Goal: Find specific page/section: Find specific page/section

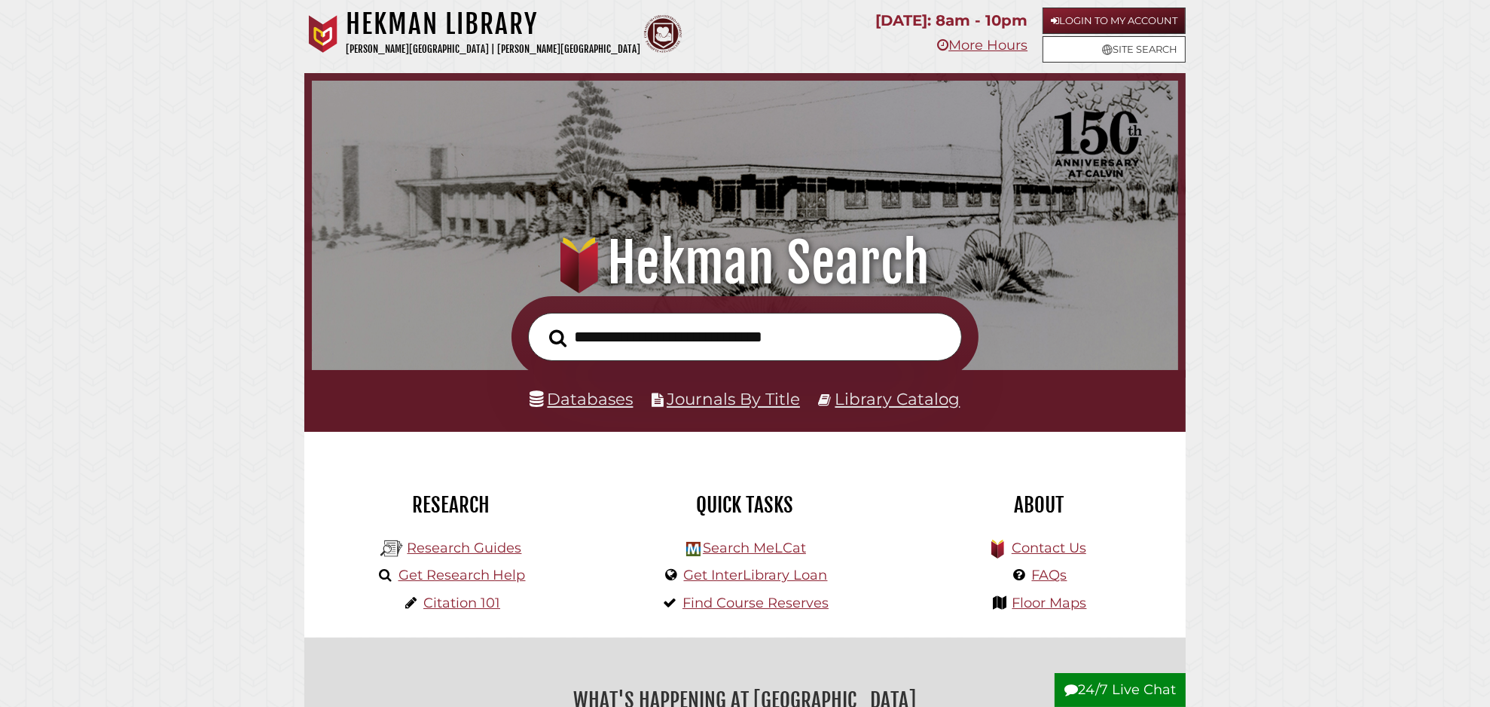
scroll to position [286, 859]
click at [603, 405] on link "Databases" at bounding box center [581, 399] width 103 height 20
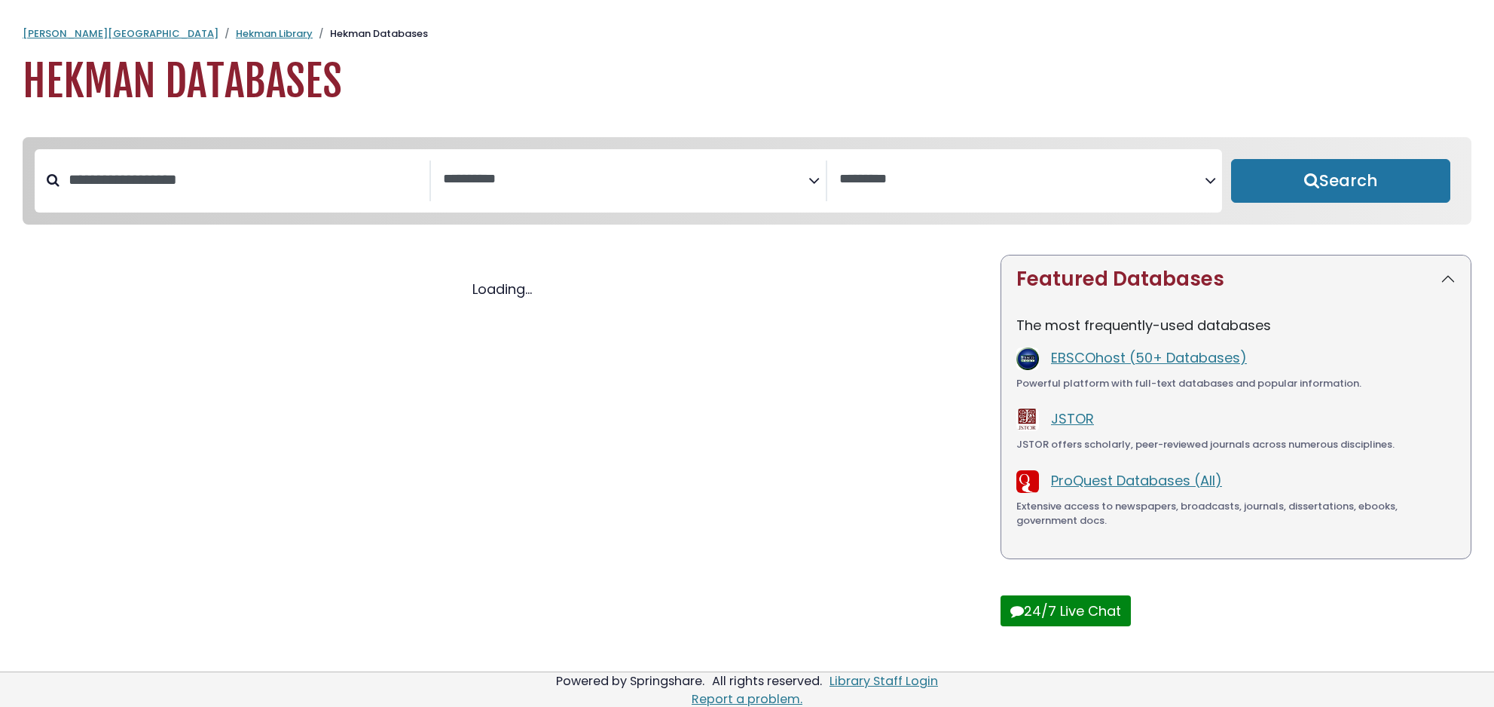
select select "Database Subject Filter"
select select "Database Vendors Filter"
select select "Database Subject Filter"
select select "Database Vendors Filter"
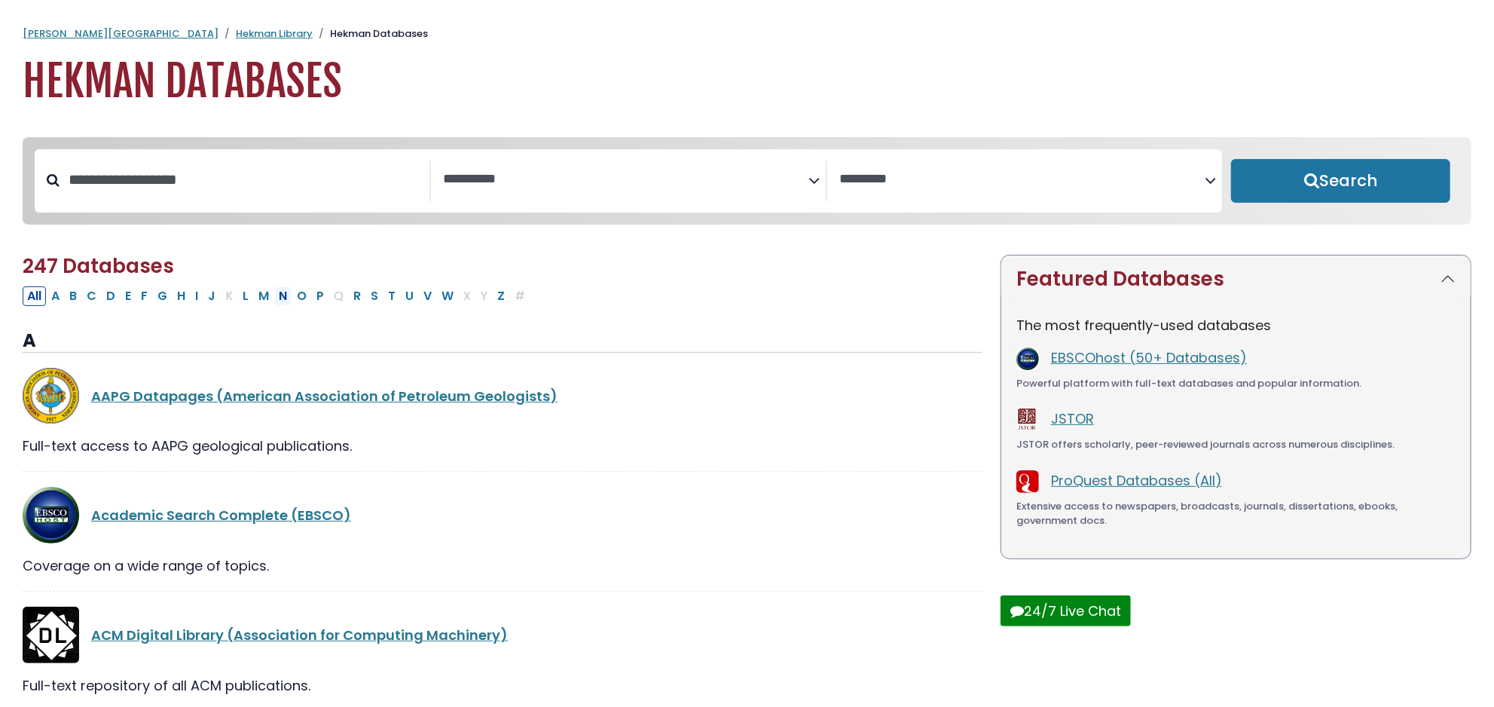
click at [283, 296] on button "N" at bounding box center [282, 296] width 17 height 20
select select "Database Subject Filter"
select select "Database Vendors Filter"
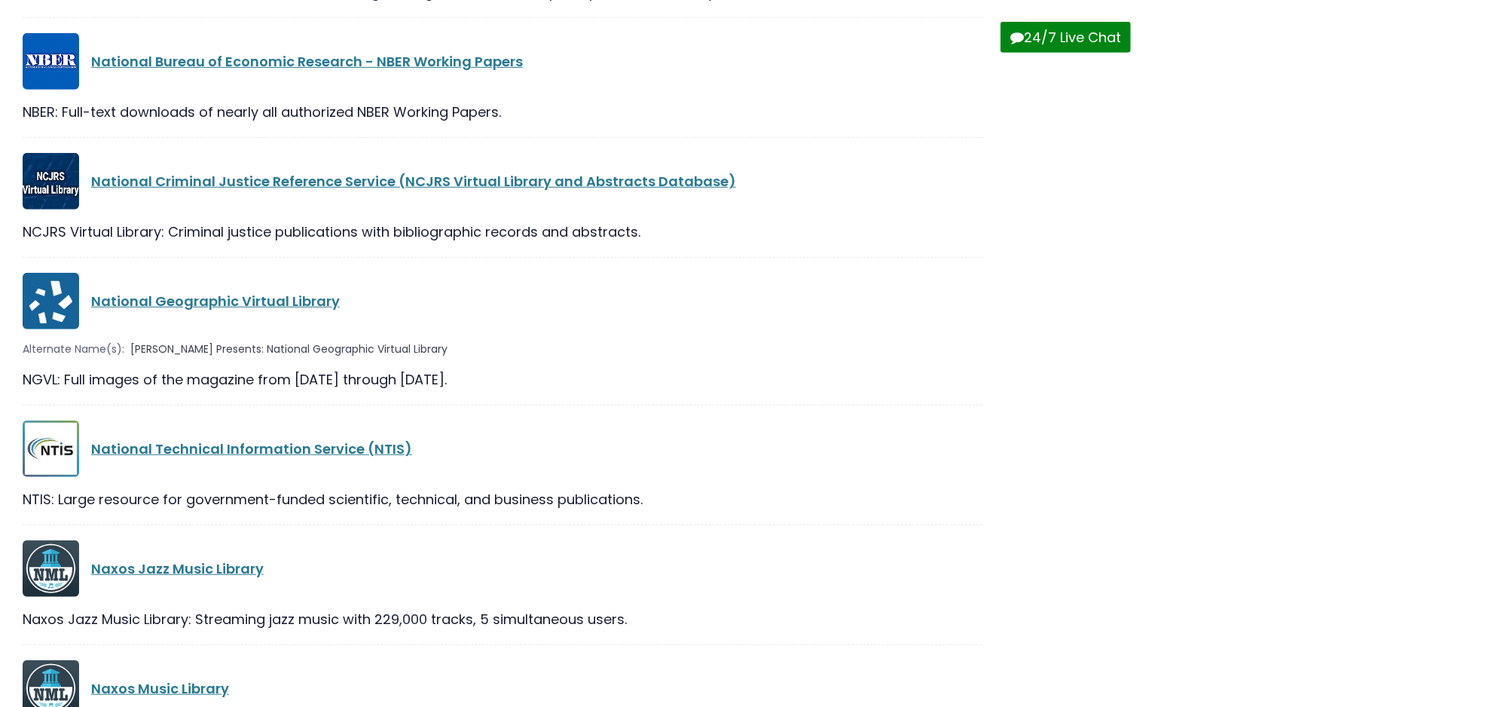
scroll to position [669, 0]
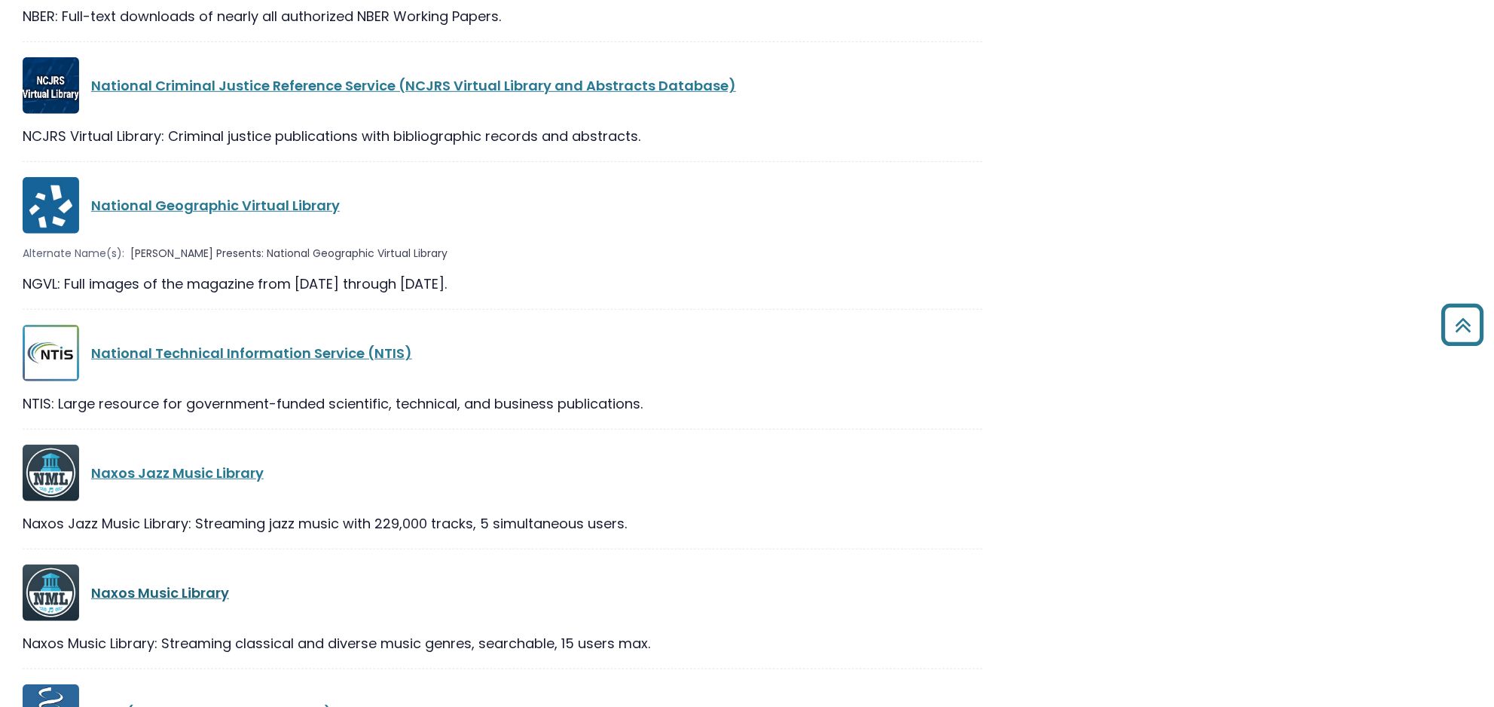
click at [197, 592] on link "Naxos Music Library" at bounding box center [160, 592] width 138 height 19
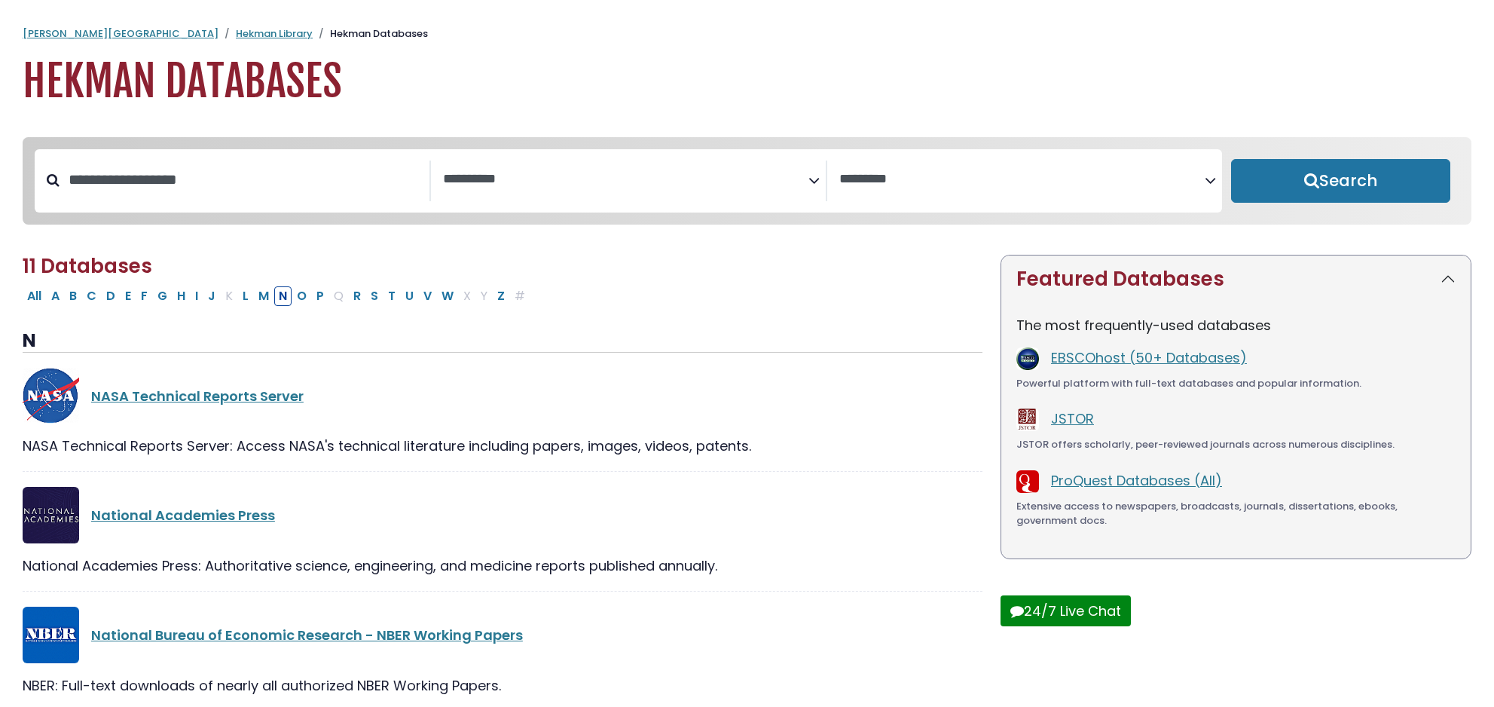
select select "Database Subject Filter"
select select "Database Vendors Filter"
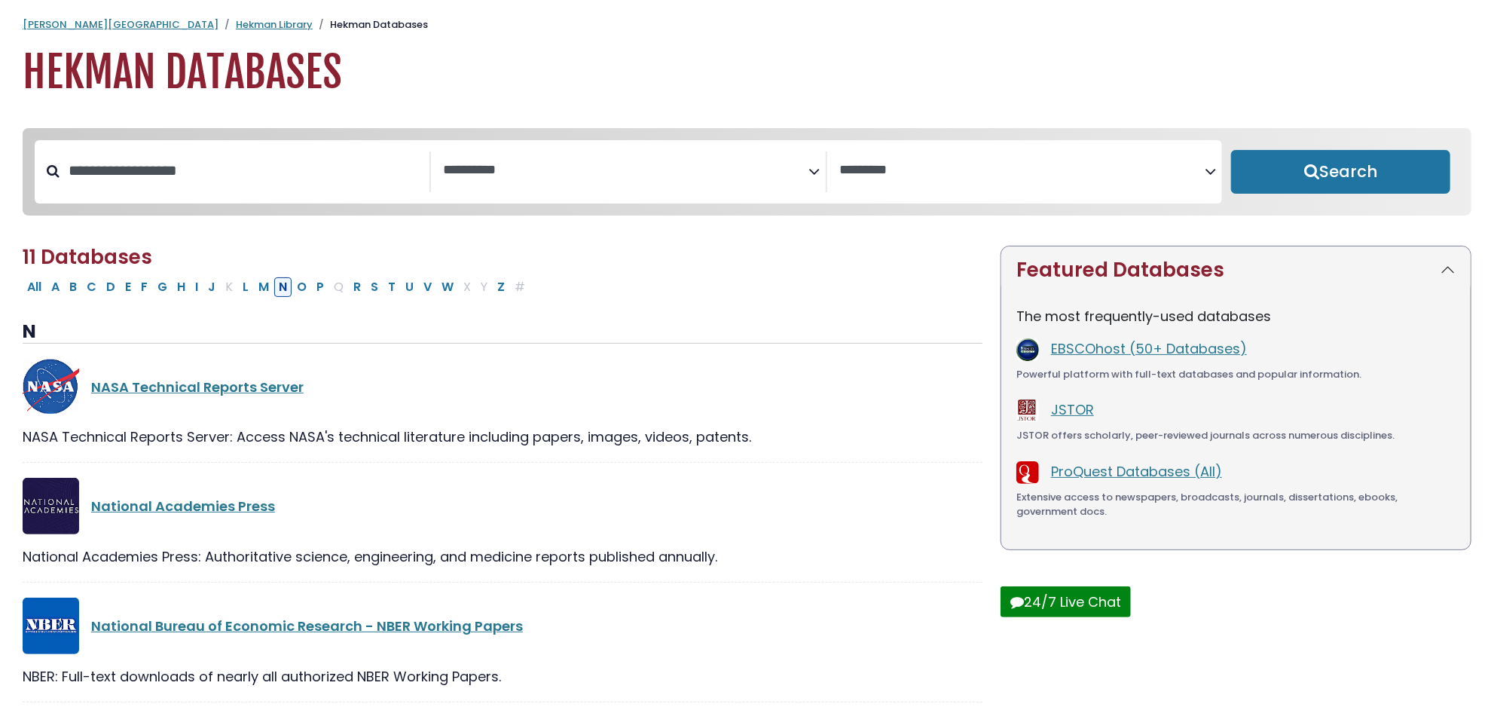
click at [280, 289] on button "N" at bounding box center [282, 287] width 17 height 20
select select "Database Subject Filter"
select select "Database Vendors Filter"
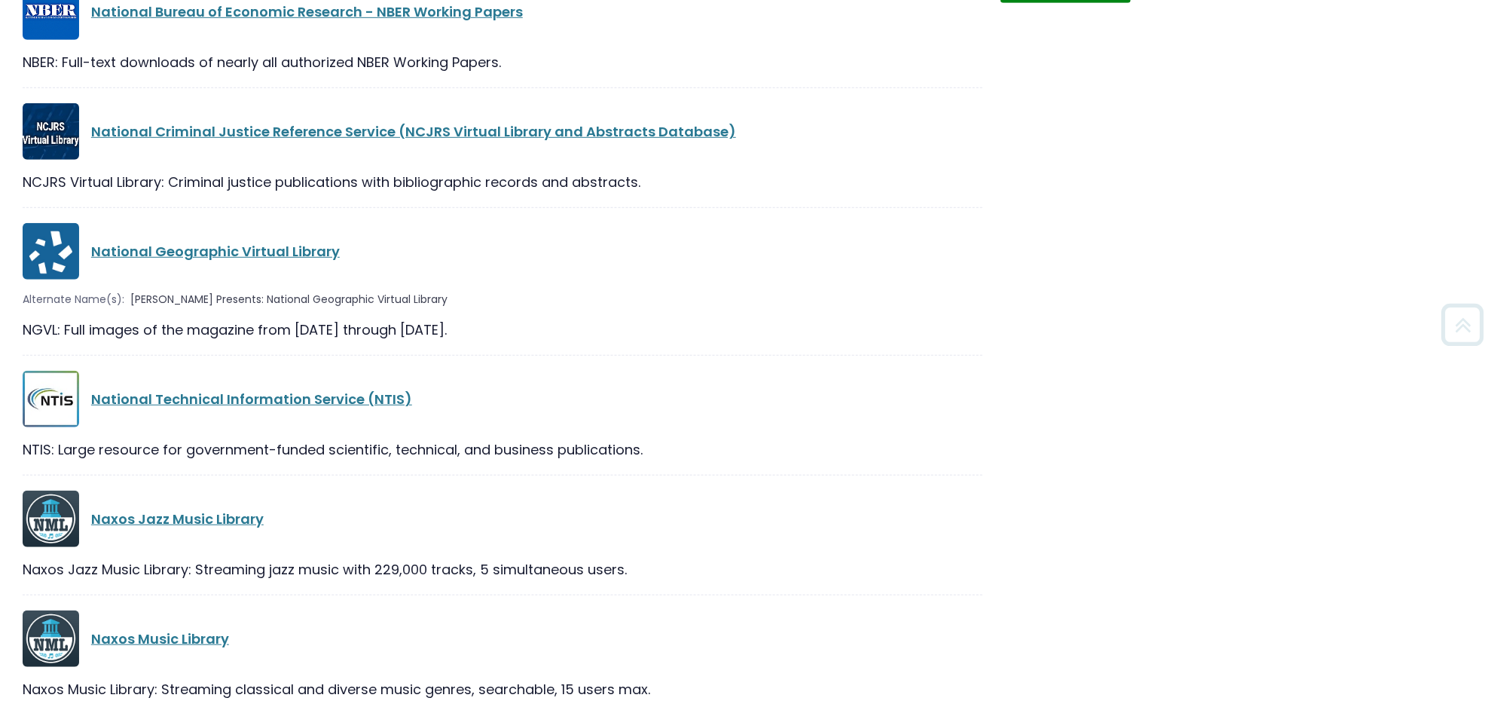
scroll to position [679, 0]
